Goal: Submit feedback/report problem: Submit feedback/report problem

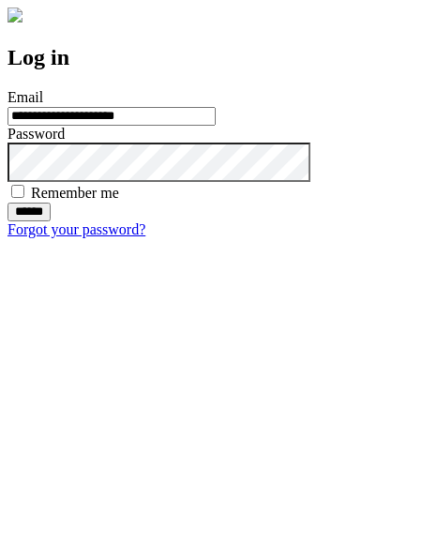
type input "**********"
click at [51, 221] on input "******" at bounding box center [29, 212] width 43 height 19
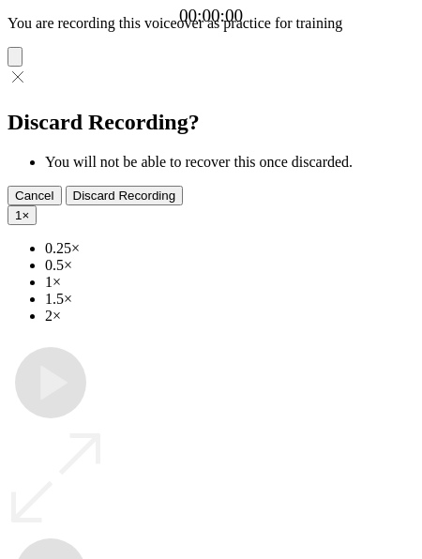
type input "**********"
